Goal: Find specific page/section: Find specific page/section

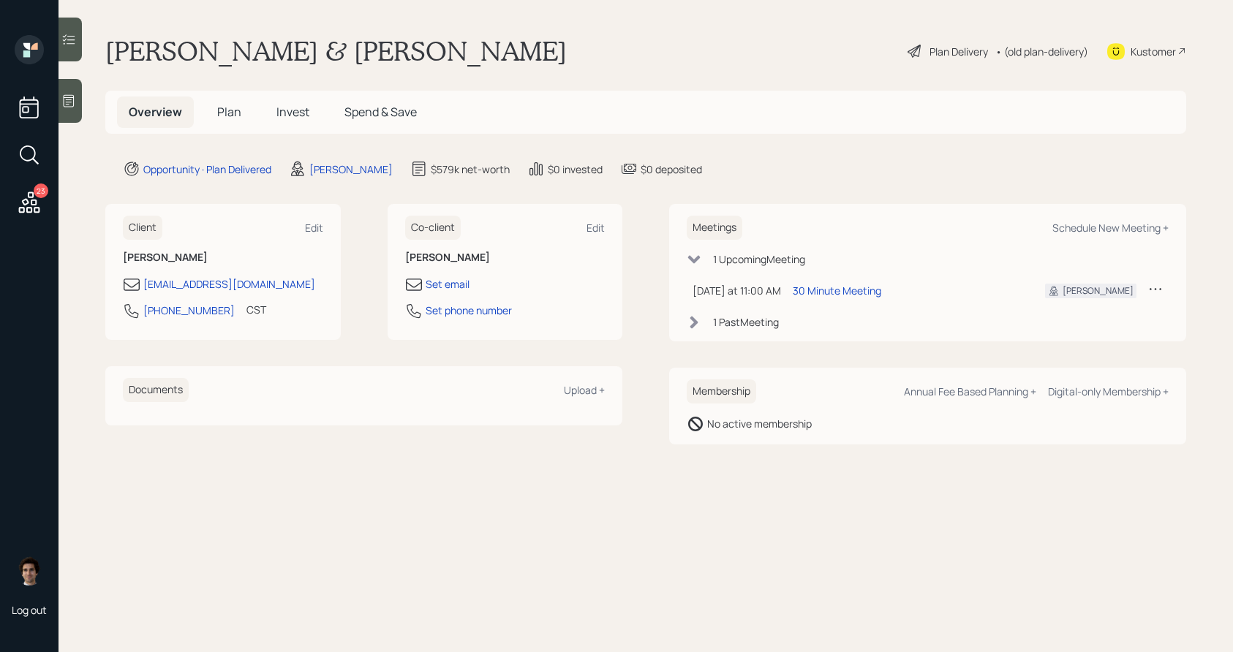
click at [230, 116] on span "Plan" at bounding box center [229, 112] width 24 height 16
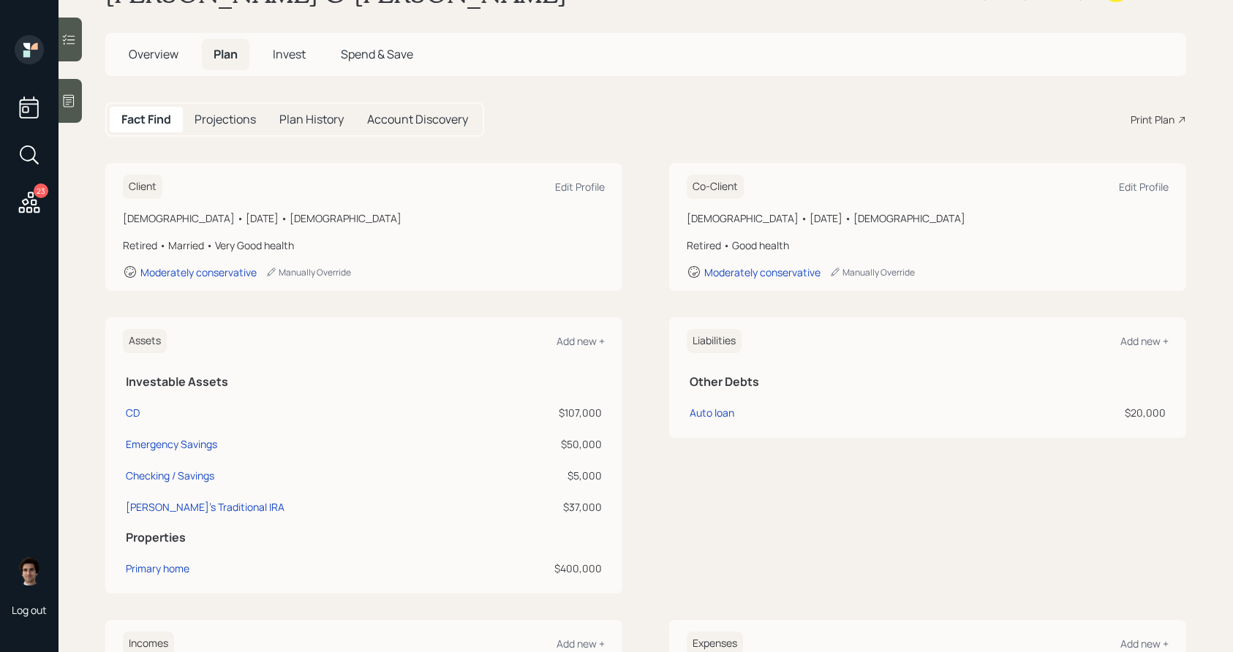
scroll to position [1, 0]
